Goal: Communication & Community: Answer question/provide support

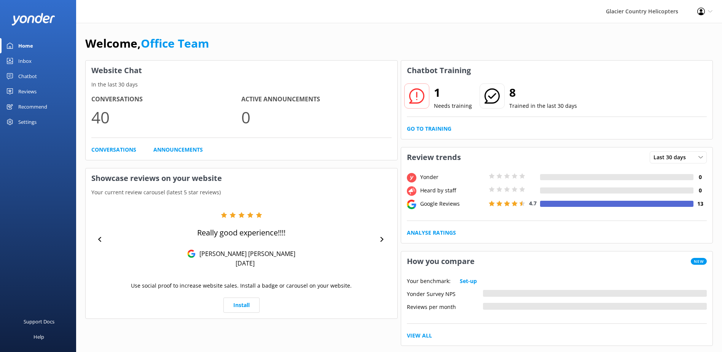
click at [31, 78] on div "Chatbot" at bounding box center [27, 76] width 19 height 15
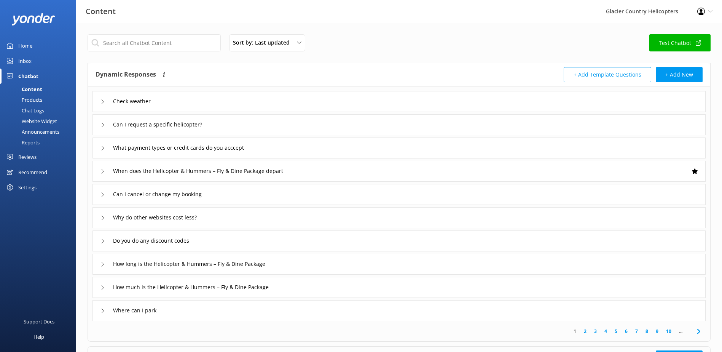
click at [40, 111] on div "Chat Logs" at bounding box center [25, 110] width 40 height 11
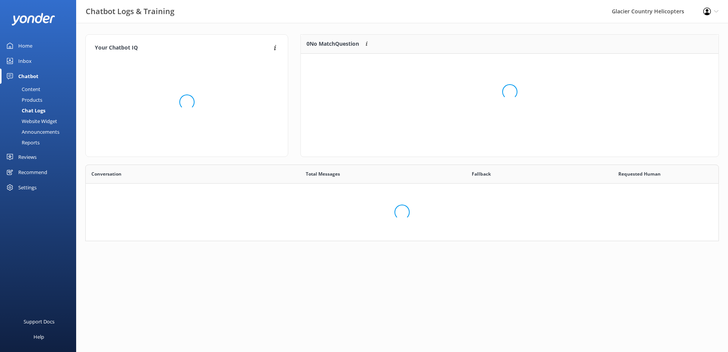
scroll to position [261, 622]
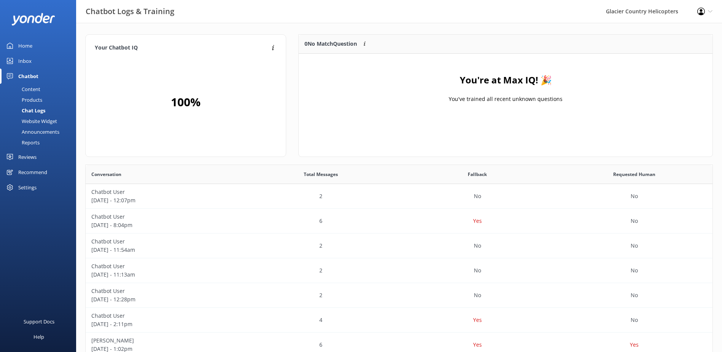
click at [35, 88] on div "Content" at bounding box center [23, 89] width 36 height 11
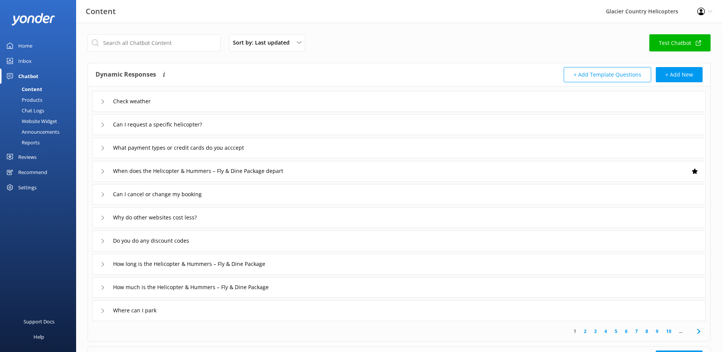
click at [105, 99] on icon at bounding box center [103, 101] width 5 height 5
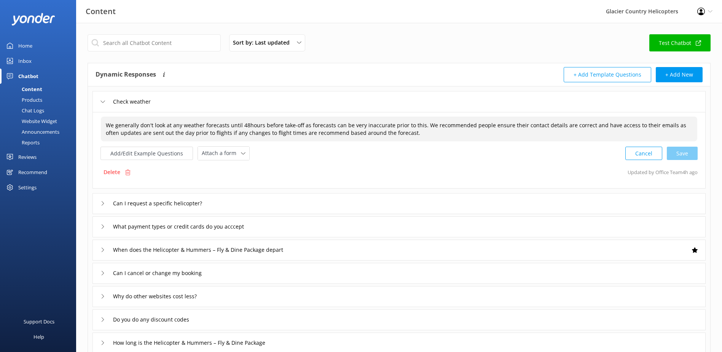
click at [497, 136] on div "We generally don't look at any weather forecasts until 48hours before take-off …" at bounding box center [399, 129] width 597 height 25
click at [401, 122] on textarea "We generally don't look at any weather forecasts until 48hours before take-off …" at bounding box center [399, 129] width 596 height 24
click at [420, 130] on textarea "We generally don't look at any weather forecasts until 48hours before take-off …" at bounding box center [399, 129] width 596 height 24
click at [486, 132] on textarea "We generally don't look at any weather forecasts until 48hours before take-off …" at bounding box center [399, 129] width 596 height 24
type textarea "We generally don't look at any weather forecasts until 48hours before take-off …"
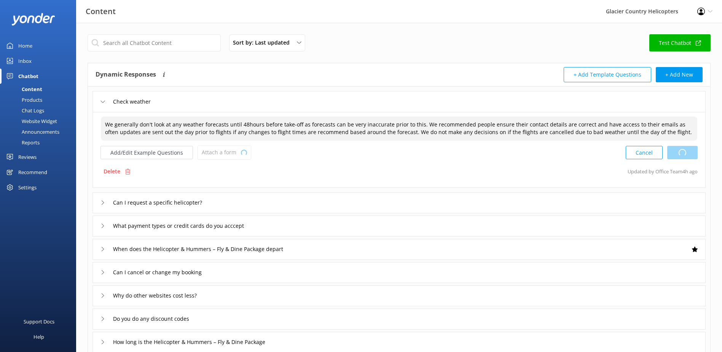
click at [681, 153] on div "Cancel Loading.." at bounding box center [662, 152] width 72 height 14
click at [150, 154] on button "Add/Edit Example Questions" at bounding box center [147, 152] width 93 height 13
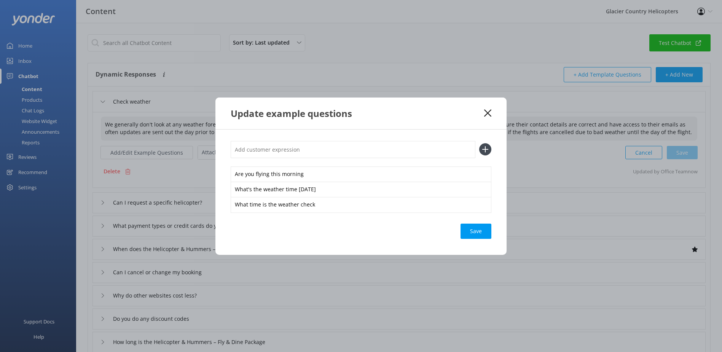
click at [305, 150] on input "text" at bounding box center [353, 149] width 245 height 17
type input "When will I know if my"
drag, startPoint x: 305, startPoint y: 150, endPoint x: 221, endPoint y: 142, distance: 84.2
click at [221, 142] on div "When will I know if my Are you flying this morning What's the weather time [DAT…" at bounding box center [361, 191] width 291 height 125
click at [493, 109] on div "Update example questions" at bounding box center [361, 113] width 291 height 32
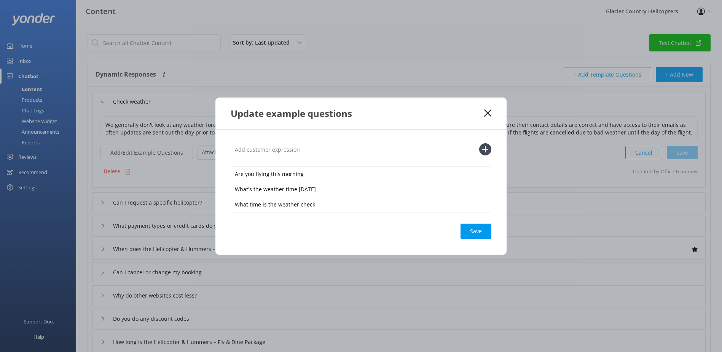
click at [488, 111] on icon at bounding box center [487, 113] width 7 height 8
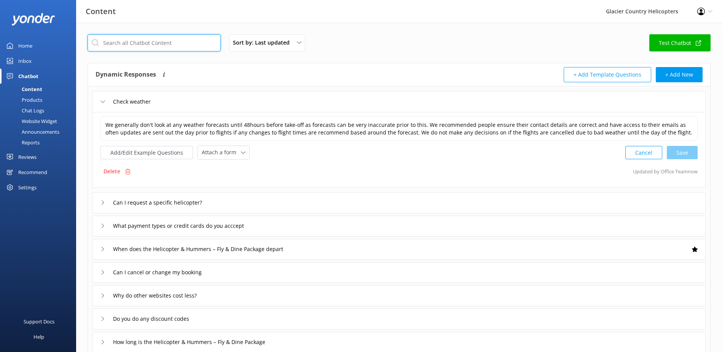
click at [149, 45] on input "text" at bounding box center [154, 42] width 133 height 17
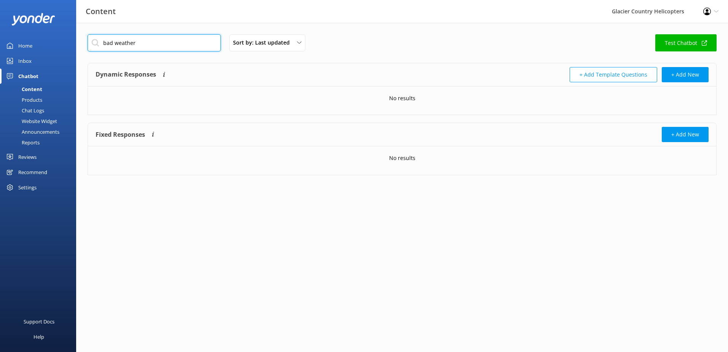
drag, startPoint x: 149, startPoint y: 45, endPoint x: 84, endPoint y: 43, distance: 64.8
click at [84, 43] on div "bad weather Sort by: Last updated Title (A-Z) Last updated Test Chatbot Dynamic…" at bounding box center [402, 187] width 652 height 329
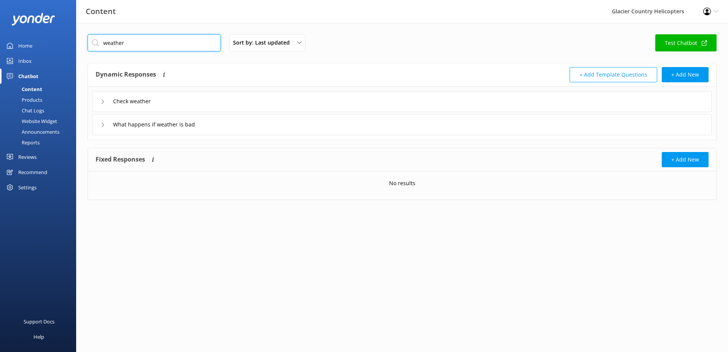
type input "weather"
click at [104, 123] on icon at bounding box center [103, 125] width 5 height 5
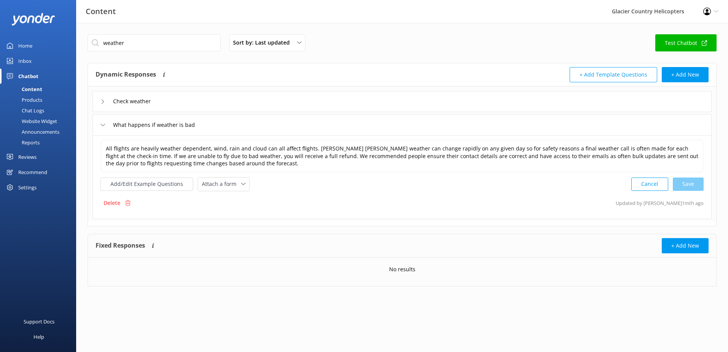
click at [102, 126] on icon at bounding box center [103, 125] width 5 height 5
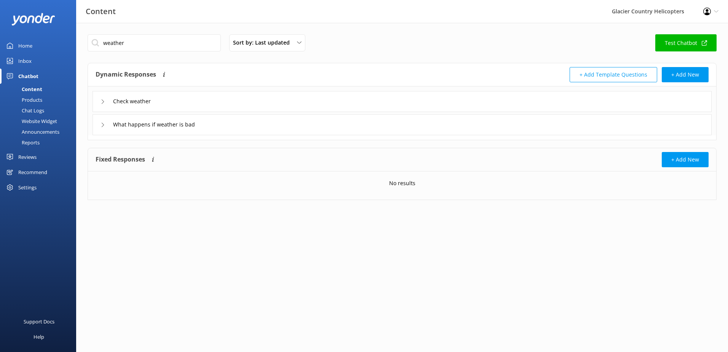
click at [104, 106] on div "Check weather" at bounding box center [127, 101] width 52 height 13
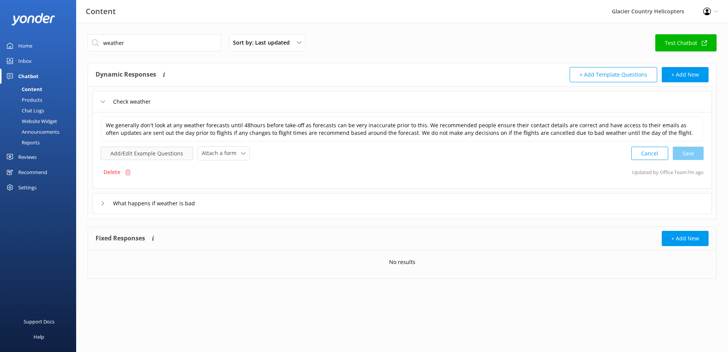
click at [136, 154] on button "Add/Edit Example Questions" at bounding box center [147, 153] width 93 height 13
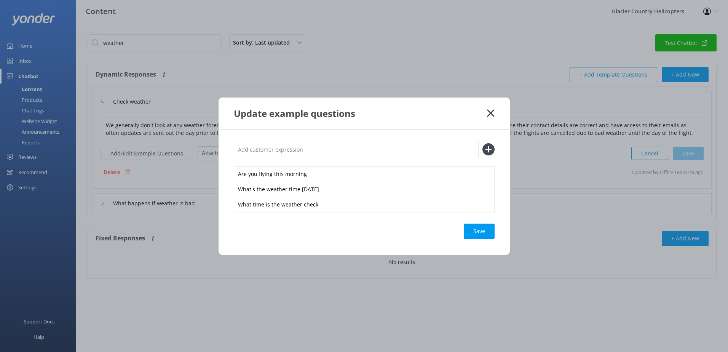
click at [492, 113] on icon at bounding box center [490, 113] width 7 height 8
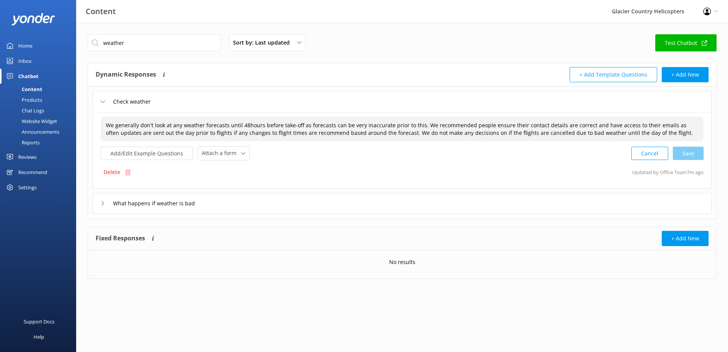
click at [619, 133] on span "We generally don't look at any weather forecasts until 48hours before take-off …" at bounding box center [399, 128] width 587 height 15
drag, startPoint x: 617, startPoint y: 132, endPoint x: 650, endPoint y: 132, distance: 33.5
click at [617, 132] on textarea "We generally don't look at any weather forecasts until 48hours before take-off …" at bounding box center [402, 129] width 602 height 24
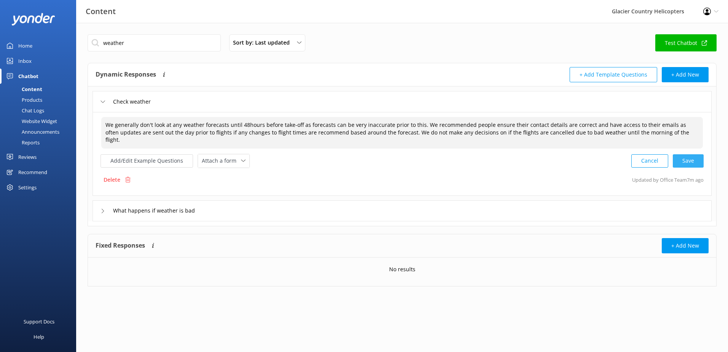
click at [684, 154] on div "Cancel Save" at bounding box center [667, 161] width 72 height 14
drag, startPoint x: 423, startPoint y: 123, endPoint x: 399, endPoint y: 132, distance: 25.2
click at [399, 132] on textarea "We generally don't look at any weather forecasts until 48hours before take-off …" at bounding box center [402, 133] width 603 height 32
click at [426, 123] on textarea "We generally don't look at any weather forecasts until 48hours before take-off …" at bounding box center [402, 133] width 603 height 32
click at [420, 124] on textarea "We generally don't look at any weather forecasts until 48hours before take-off …" at bounding box center [402, 133] width 603 height 32
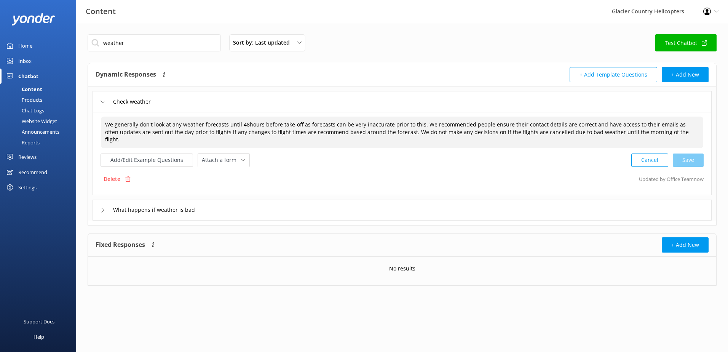
drag, startPoint x: 420, startPoint y: 124, endPoint x: 402, endPoint y: 137, distance: 22.4
click at [402, 137] on textarea "We generally don't look at any weather forecasts until 48hours before take-off …" at bounding box center [402, 133] width 603 height 32
click at [413, 129] on textarea "We generally don't look at any weather forecasts until 48hours before take-off …" at bounding box center [402, 133] width 603 height 32
drag, startPoint x: 395, startPoint y: 133, endPoint x: 420, endPoint y: 125, distance: 26.7
click at [420, 125] on textarea "We generally don't look at any weather forecasts until 48hours before take-off …" at bounding box center [402, 133] width 603 height 32
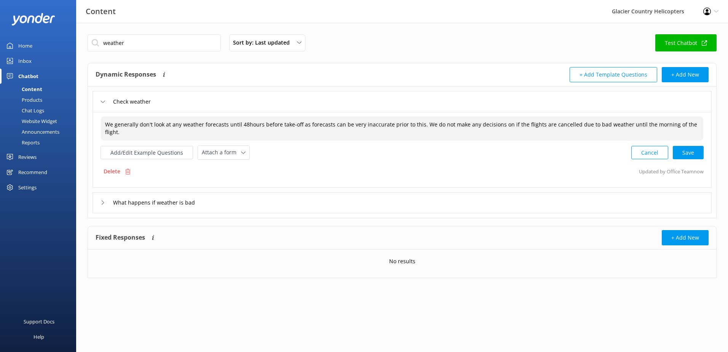
paste textarea "We recommended people ensure their contact details are correct and have access …"
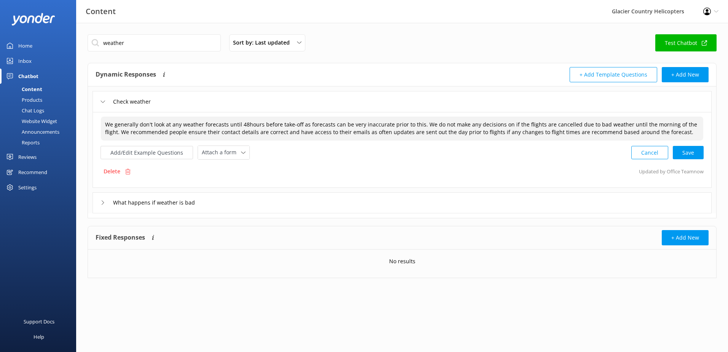
click at [412, 133] on textarea "We generally don't look at any weather forecasts until 48hours before take-off …" at bounding box center [402, 129] width 603 height 24
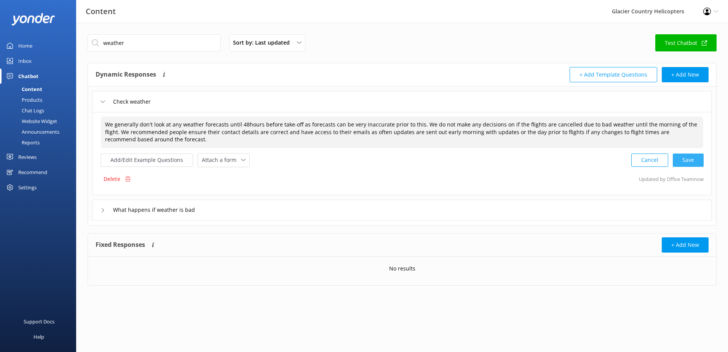
click at [691, 164] on div "Cancel Save" at bounding box center [667, 160] width 72 height 14
drag, startPoint x: 420, startPoint y: 125, endPoint x: 103, endPoint y: 126, distance: 316.9
click at [103, 126] on textarea "We generally don't look at any weather forecasts until 48hours before take-off …" at bounding box center [402, 133] width 603 height 32
click at [275, 122] on textarea "We generally don't look at any weather forecasts until 48hours before take-off …" at bounding box center [402, 133] width 603 height 32
drag, startPoint x: 488, startPoint y: 134, endPoint x: 458, endPoint y: 131, distance: 30.6
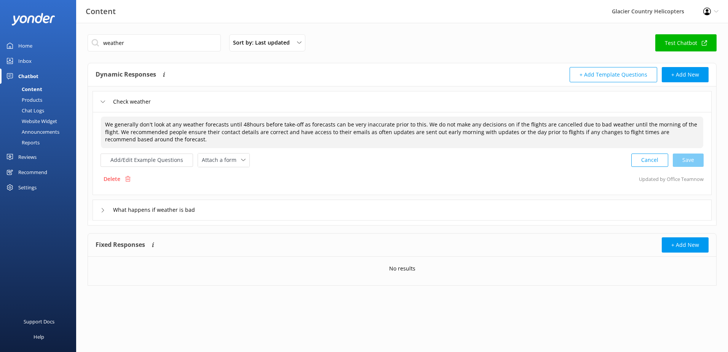
click at [458, 131] on textarea "We generally don't look at any weather forecasts until 48hours before take-off …" at bounding box center [402, 133] width 603 height 32
click at [463, 132] on textarea "We generally don't look at any weather forecasts until 48hours before take-off …" at bounding box center [402, 133] width 603 height 32
click at [369, 132] on textarea "We generally don't look at any weather forecasts until 48hours before take-off …" at bounding box center [402, 133] width 603 height 32
click at [485, 131] on textarea "We generally don't look at any weather forecasts until 48hours before take-off …" at bounding box center [402, 133] width 603 height 32
click at [542, 132] on textarea "We generally don't look at any weather forecasts until 48hours before take-off …" at bounding box center [402, 133] width 603 height 32
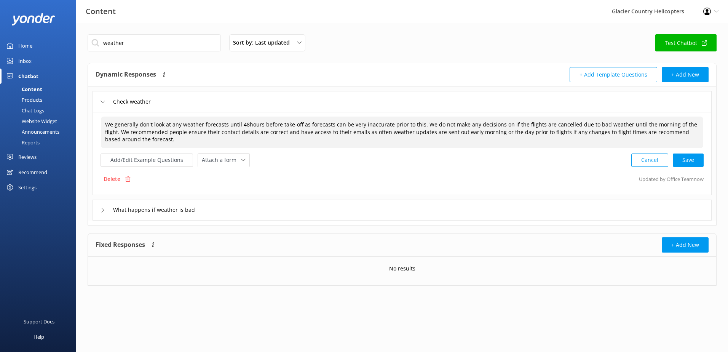
click at [486, 132] on textarea "We generally don't look at any weather forecasts until 48hours before take-off …" at bounding box center [402, 133] width 603 height 32
click at [278, 133] on textarea "We generally don't look at any weather forecasts until 48hours before take-off …" at bounding box center [402, 133] width 603 height 32
click at [360, 132] on textarea "We generally don't look at any weather forecasts until 48hours before take-off …" at bounding box center [402, 133] width 603 height 32
click at [364, 135] on textarea "We generally don't look at any weather forecasts until 48hours before take-off …" at bounding box center [402, 133] width 603 height 32
drag, startPoint x: 366, startPoint y: 132, endPoint x: 498, endPoint y: 133, distance: 131.8
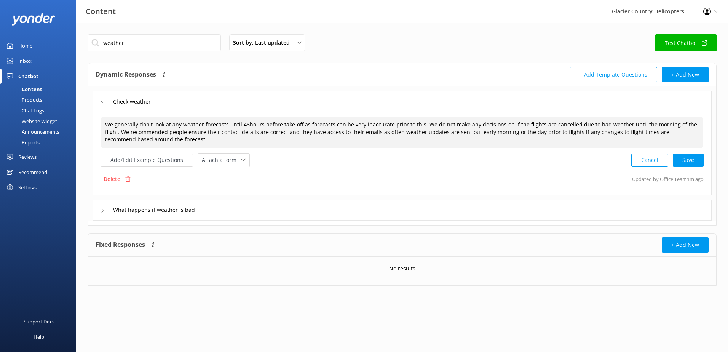
click at [498, 133] on textarea "We generally don't look at any weather forecasts until 48hours before take-off …" at bounding box center [402, 133] width 603 height 32
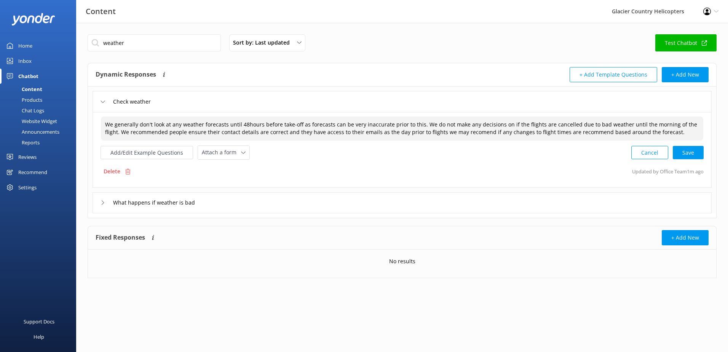
type textarea "We generally don't look at any weather forecasts until 48hours before take-off …"
drag, startPoint x: 607, startPoint y: 133, endPoint x: 528, endPoint y: 135, distance: 79.3
click at [528, 135] on div "We generally don't look at any weather forecasts until 48hours before take-off …" at bounding box center [402, 128] width 603 height 25
drag, startPoint x: 527, startPoint y: 133, endPoint x: 641, endPoint y: 131, distance: 113.9
click at [641, 131] on textarea "We generally don't look at any weather forecasts until 48hours before take-off …" at bounding box center [402, 129] width 603 height 24
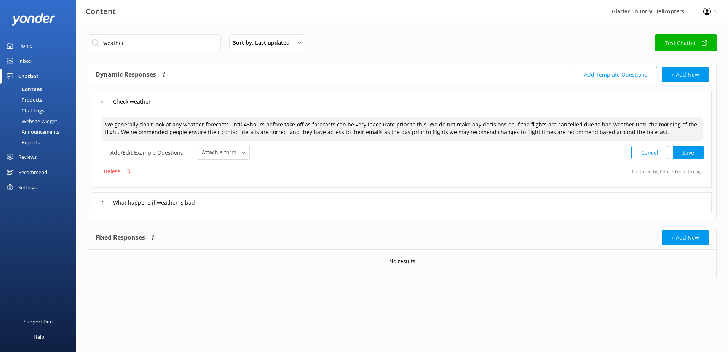
click at [641, 131] on textarea "We generally don't look at any weather forecasts until 48hours before take-off …" at bounding box center [402, 129] width 603 height 24
drag, startPoint x: 643, startPoint y: 130, endPoint x: 526, endPoint y: 135, distance: 117.8
click at [526, 135] on textarea "We generally don't look at any weather forecasts until 48hours before take-off …" at bounding box center [402, 129] width 603 height 24
paste textarea "often weather updates are sent out early morning or"
type textarea "We generally don't look at any weather forecasts until 48hours before take-off …"
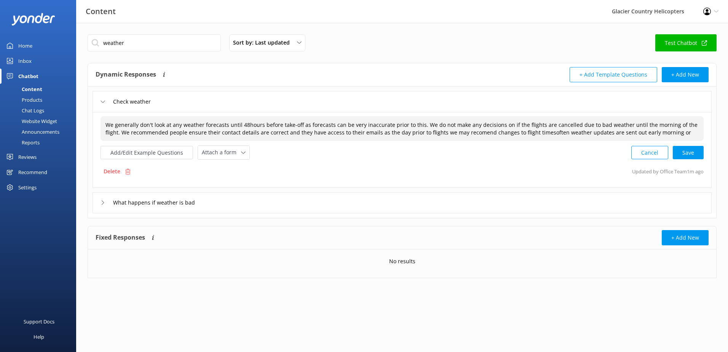
click at [523, 133] on span "We generally don't look at any weather forecasts until 48hours before take-off …" at bounding box center [401, 128] width 592 height 15
type textarea "We generally don't look at any weather forecasts until 48hours before take-off …"
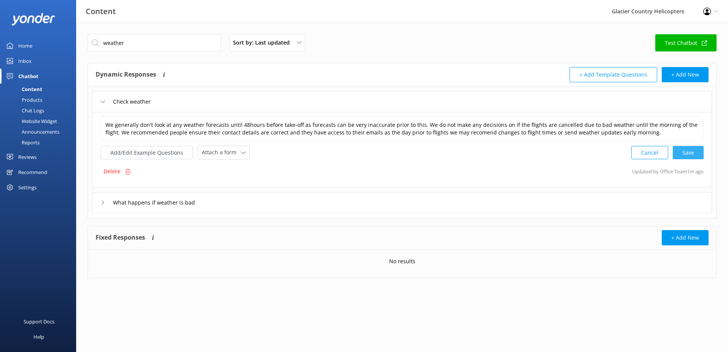
click at [682, 155] on div "Cancel Save" at bounding box center [667, 152] width 72 height 14
